Goal: Go to known website: Access a specific website the user already knows

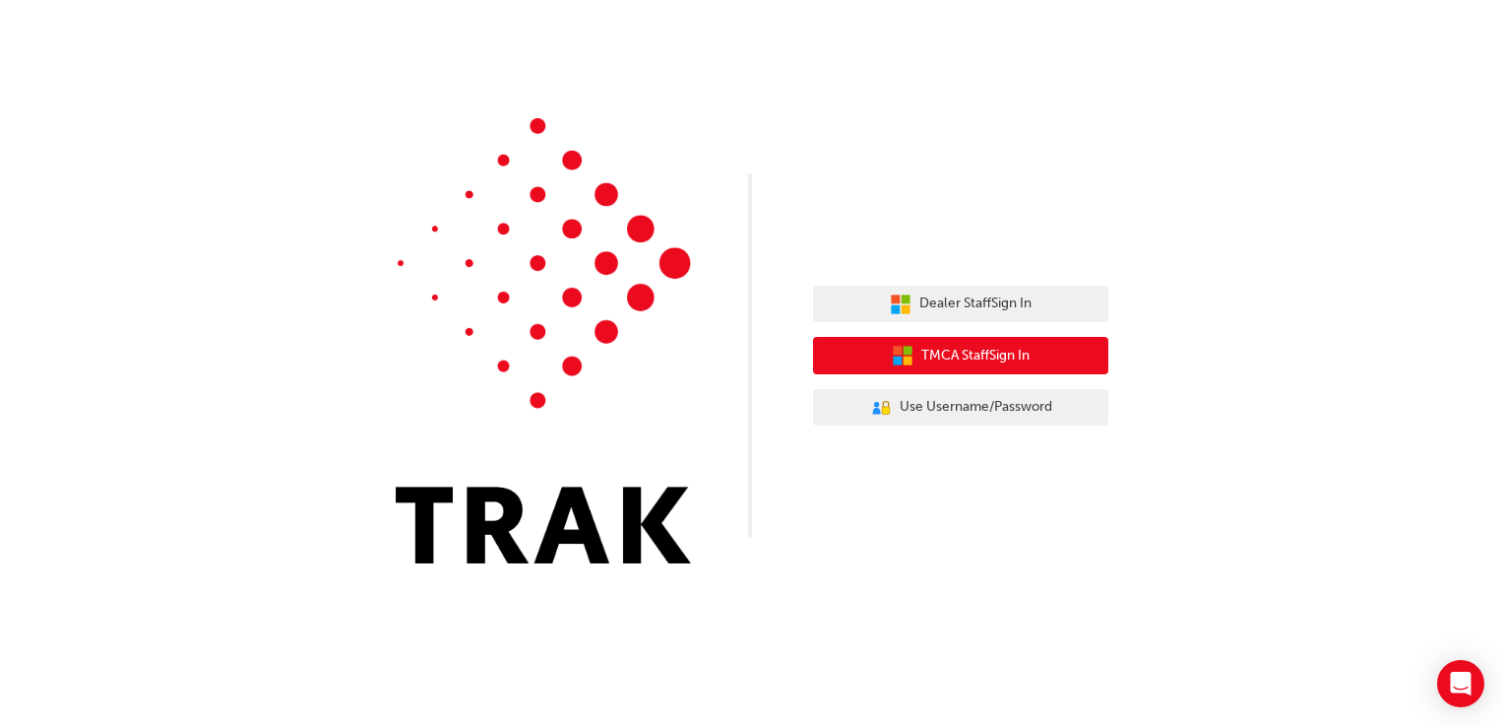
click at [982, 360] on span "TMCA Staff Sign In" at bounding box center [976, 356] width 108 height 23
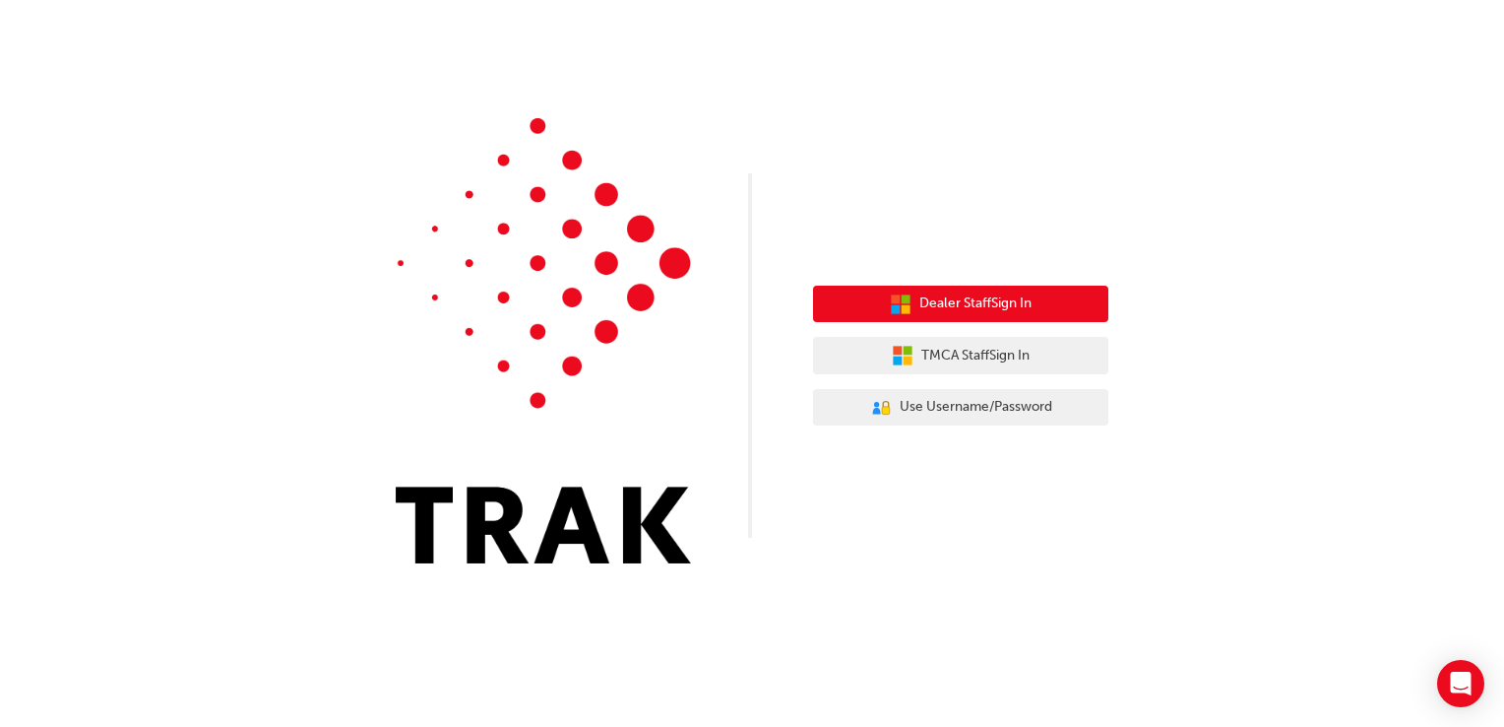
click at [955, 313] on span "Dealer Staff Sign In" at bounding box center [976, 303] width 112 height 23
